Goal: Task Accomplishment & Management: Manage account settings

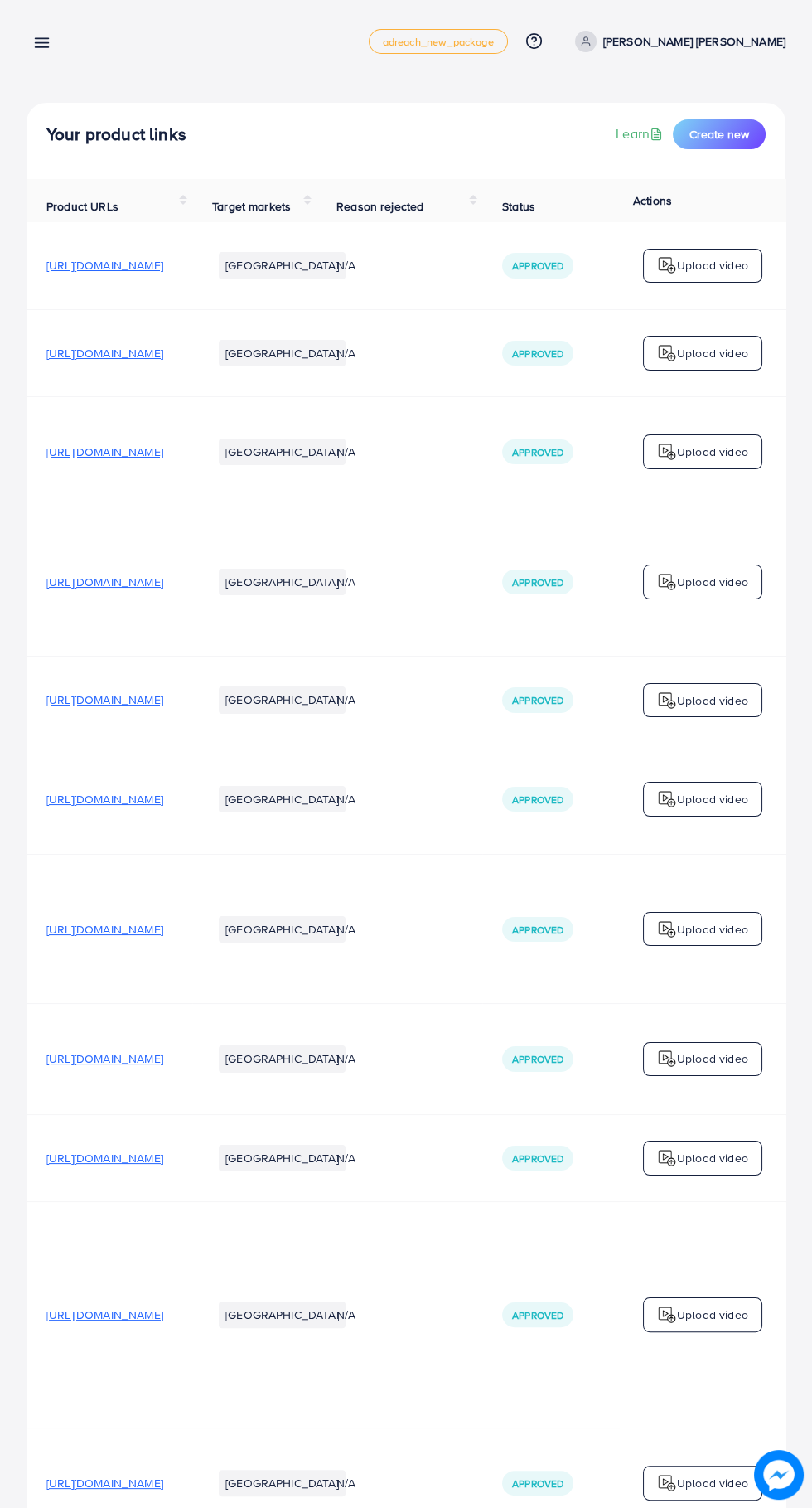
click at [36, 40] on icon at bounding box center [41, 42] width 17 height 17
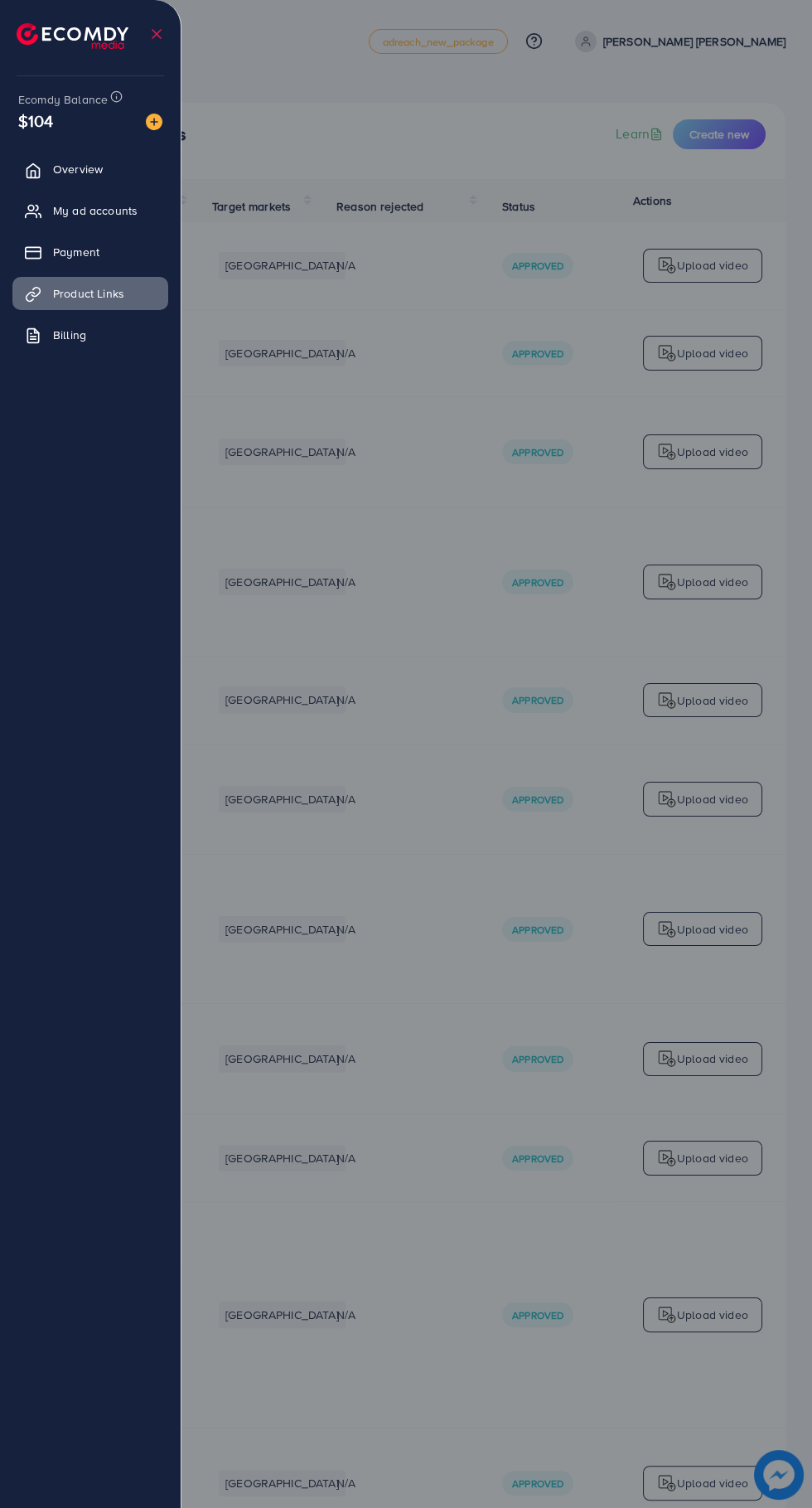
click at [32, 210] on icon at bounding box center [33, 211] width 16 height 16
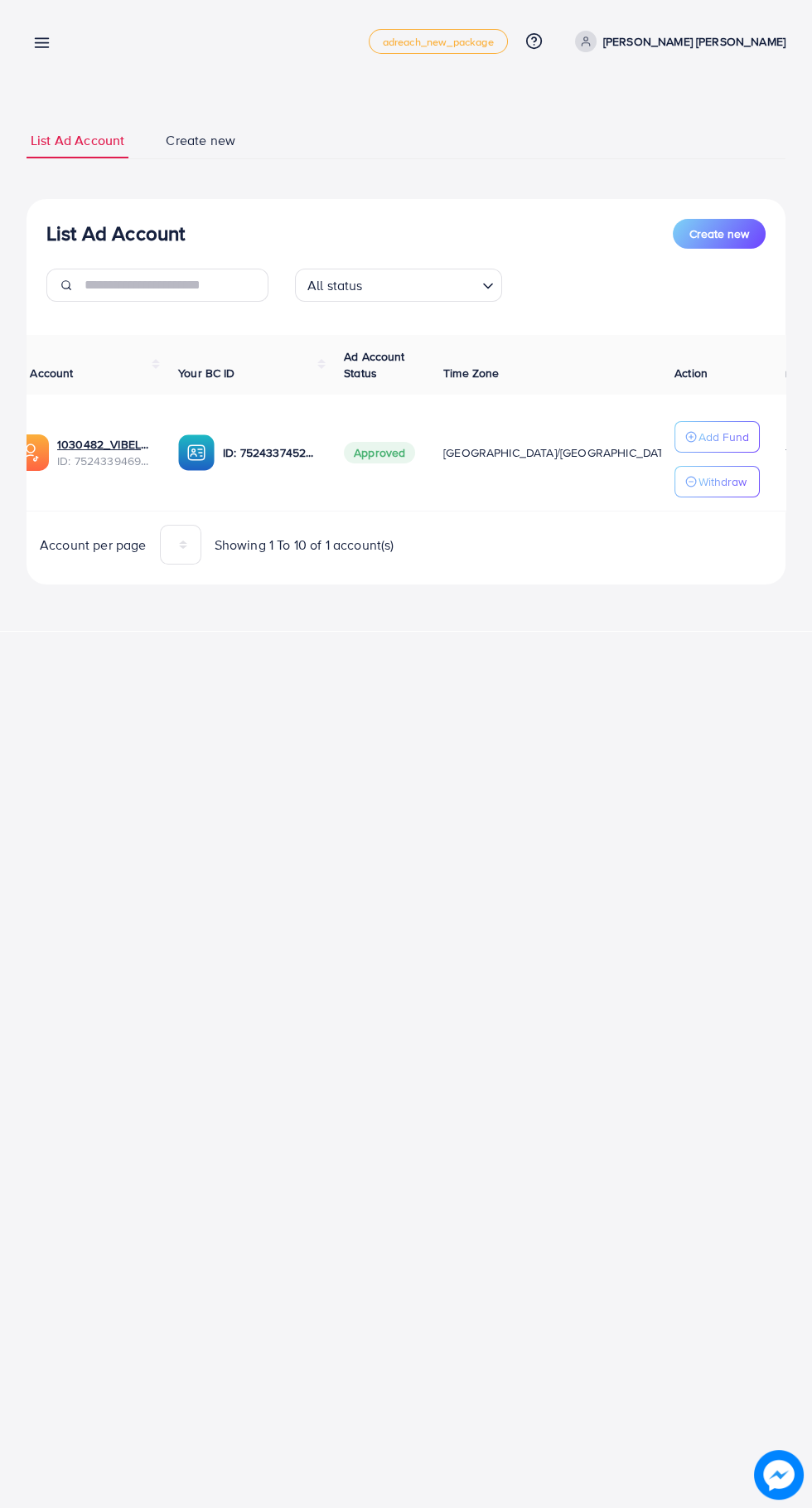
scroll to position [0, 31]
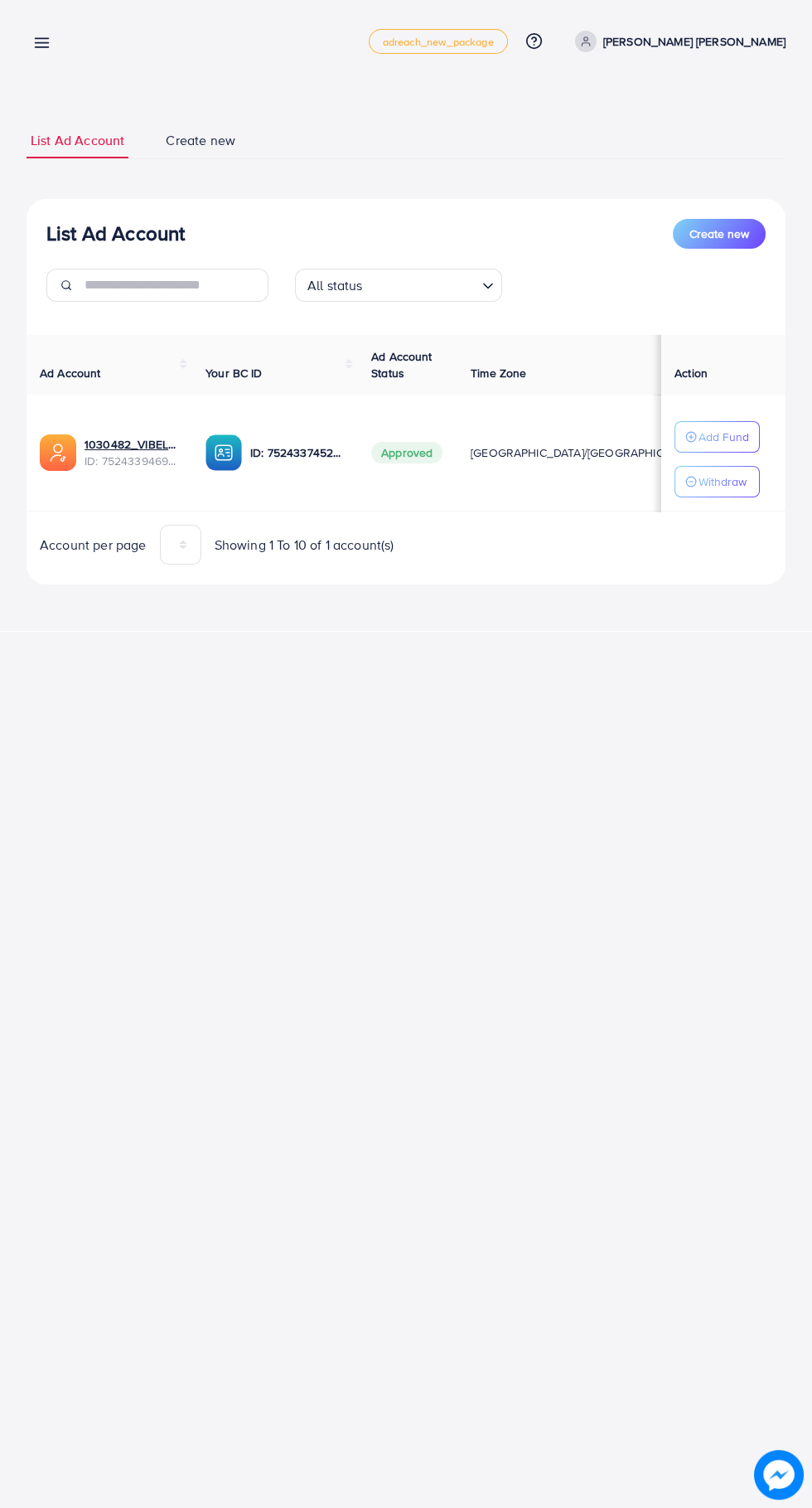
click at [49, 73] on div "**********" at bounding box center [406, 315] width 812 height 631
click at [77, 27] on div "My ad accounts adreach_new_package Help Center Contact Support Plans and Pricin…" at bounding box center [406, 41] width 759 height 47
click at [41, 39] on line at bounding box center [42, 39] width 14 height 0
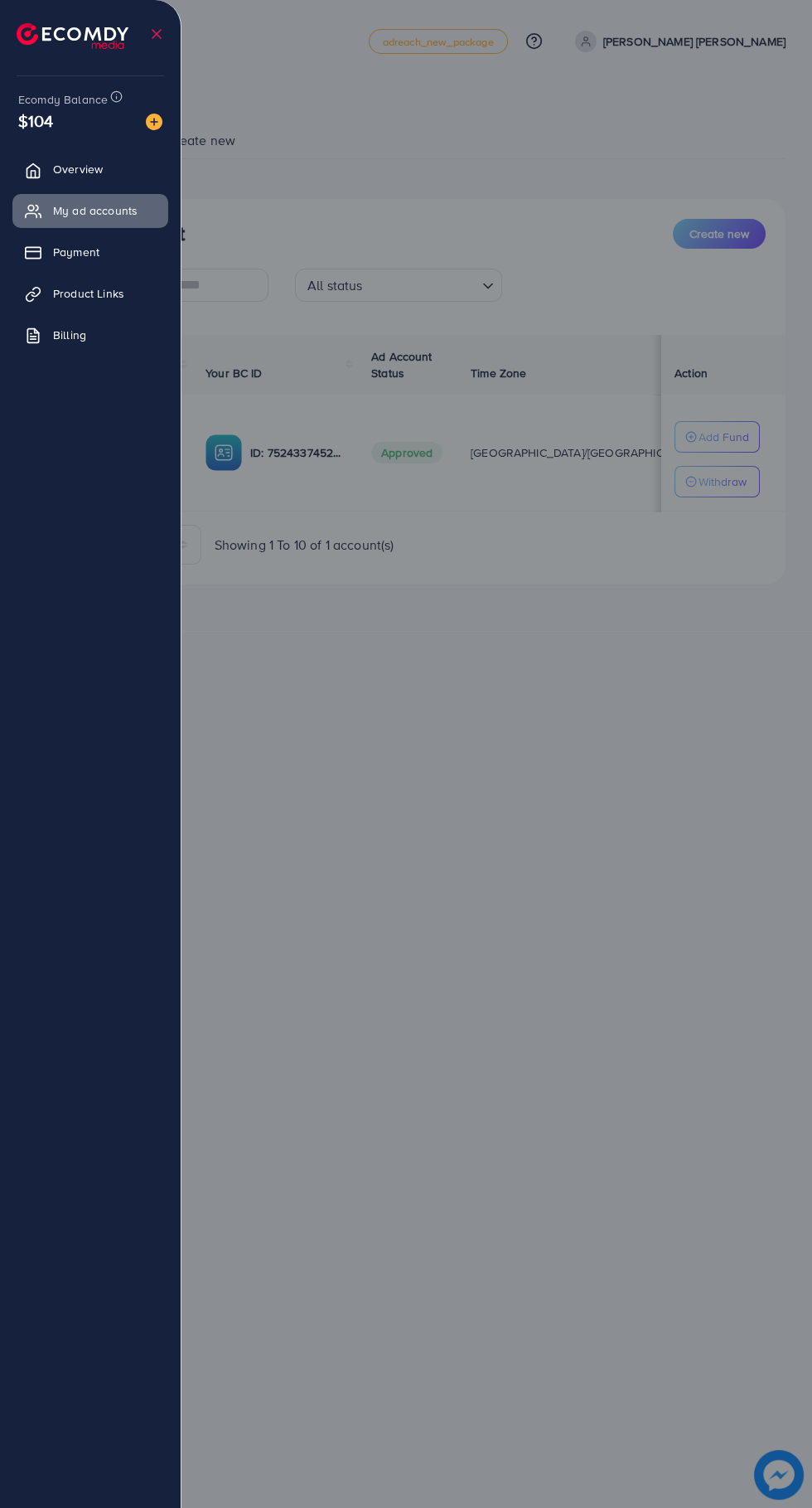
click at [316, 41] on div at bounding box center [406, 905] width 812 height 1810
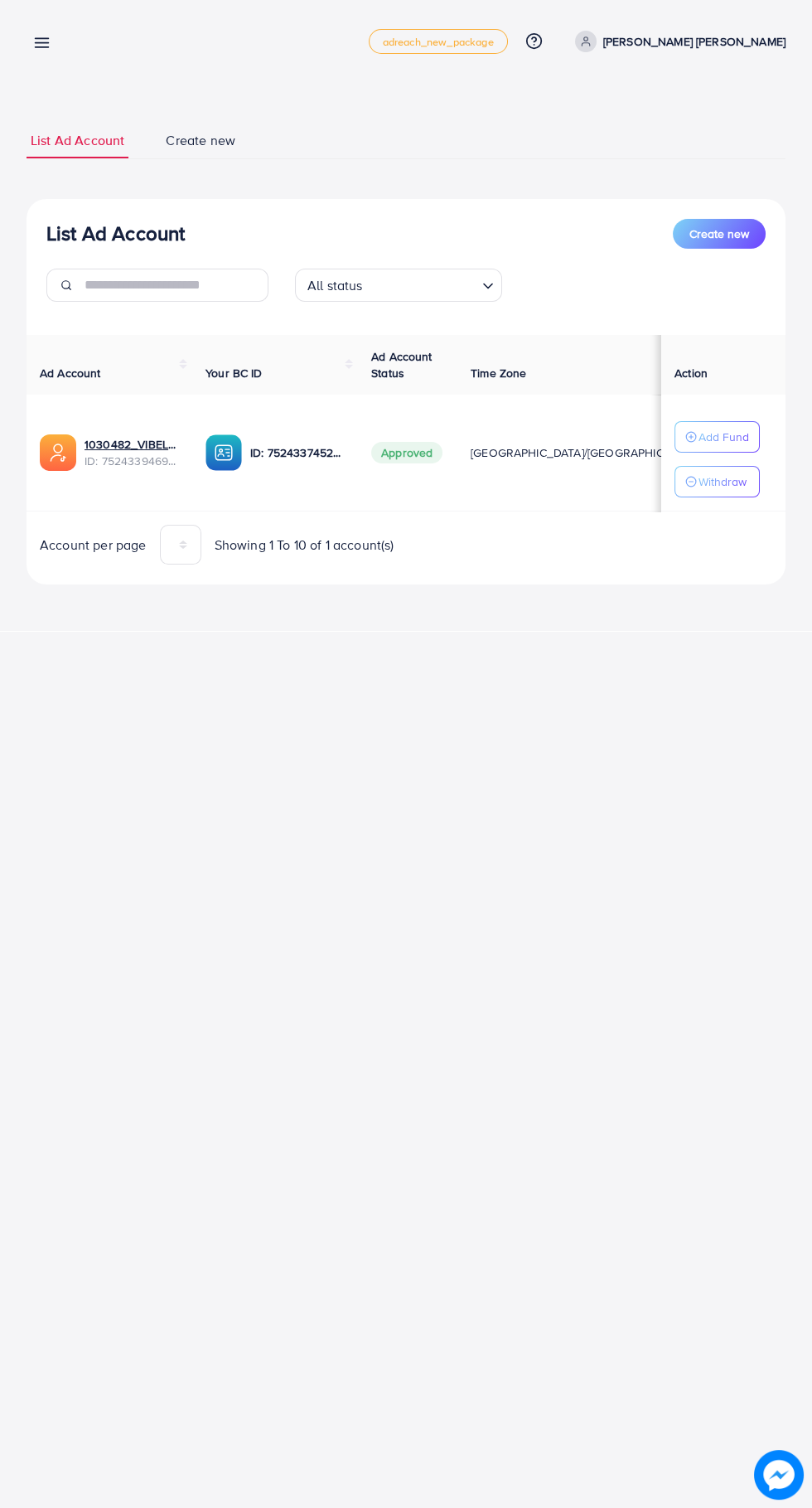
click at [163, 406] on td "1030482_VIBELLA_1751896853798 ID: 7524339469630734343" at bounding box center [109, 453] width 165 height 117
click at [156, 408] on td "1030482_VIBELLA_1751896853798 ID: 7524339469630734343" at bounding box center [109, 453] width 165 height 117
click at [137, 441] on link "1030482_VIBELLA_1751896853798" at bounding box center [132, 444] width 94 height 16
